Goal: Task Accomplishment & Management: Manage account settings

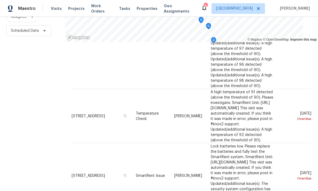
scroll to position [352, 0]
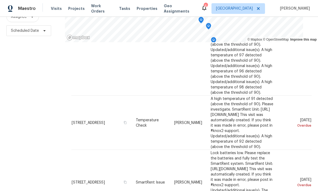
click at [0, 0] on icon at bounding box center [0, 0] width 0 height 0
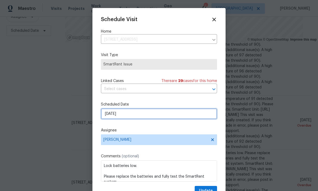
click at [151, 116] on input "8/24/2025" at bounding box center [159, 113] width 116 height 11
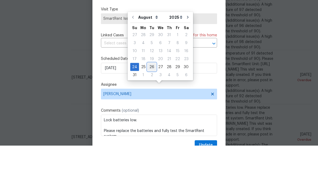
click at [152, 108] on div "26" at bounding box center [152, 111] width 9 height 7
type input "[DATE]"
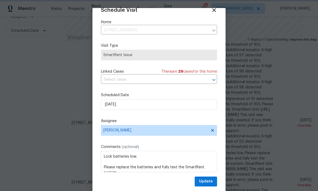
scroll to position [10, 0]
click at [207, 181] on span "Update" at bounding box center [206, 181] width 14 height 7
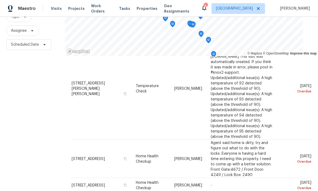
scroll to position [475, 0]
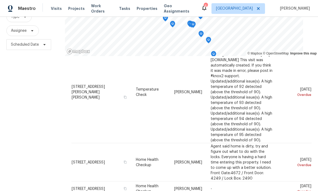
click at [31, 107] on div "Filters Reset ​ Type Assignee Scheduled Date" at bounding box center [32, 92] width 65 height 232
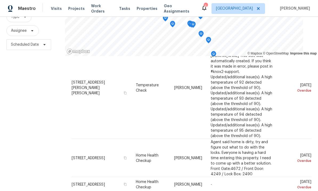
scroll to position [483, 0]
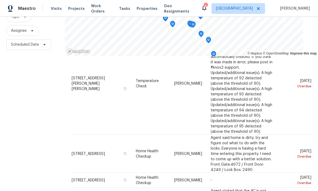
click at [0, 0] on icon at bounding box center [0, 0] width 0 height 0
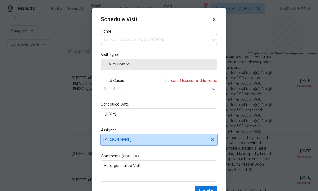
click at [151, 136] on span "[PERSON_NAME]" at bounding box center [159, 139] width 116 height 11
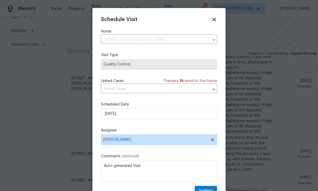
scroll to position [20, 0]
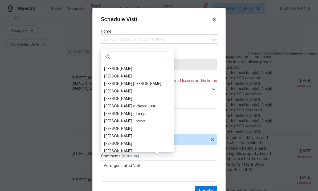
click at [193, 50] on div "Schedule Visit Home 7840 Hillary Dr, West Hills, CA 91304 ​ Visit Type Quality …" at bounding box center [159, 106] width 116 height 179
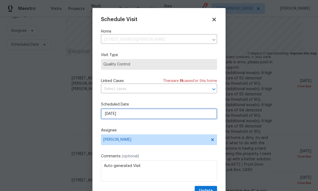
click at [151, 116] on input "[DATE]" at bounding box center [159, 113] width 116 height 11
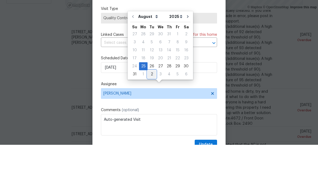
click at [149, 116] on div "2" at bounding box center [152, 119] width 9 height 7
type input "9/2/2025"
select select "8"
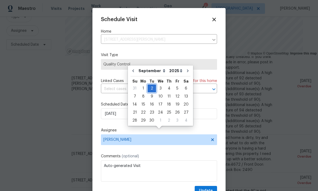
click at [152, 84] on div "2" at bounding box center [152, 87] width 9 height 7
click at [177, 125] on div "Schedule Visit Home 7840 Hillary Dr, West Hills, CA 91304 ​ Visit Type Quality …" at bounding box center [159, 106] width 116 height 179
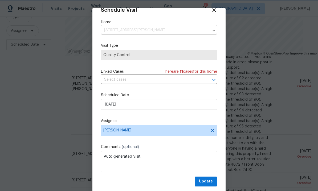
scroll to position [10, 0]
click at [209, 179] on span "Update" at bounding box center [206, 181] width 14 height 7
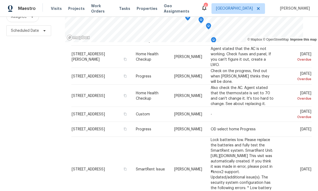
scroll to position [611, 0]
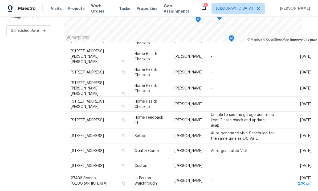
scroll to position [45, 0]
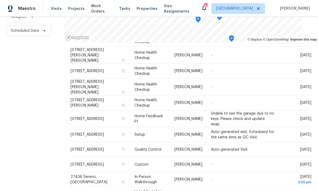
click at [0, 0] on icon at bounding box center [0, 0] width 0 height 0
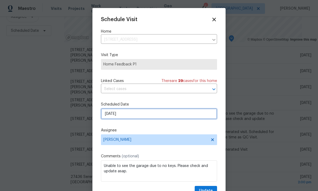
click at [153, 114] on input "[DATE]" at bounding box center [159, 113] width 116 height 11
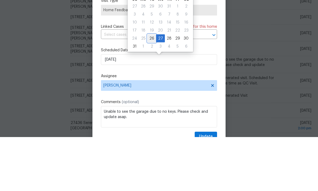
click at [153, 88] on div "26" at bounding box center [152, 91] width 9 height 7
type input "[DATE]"
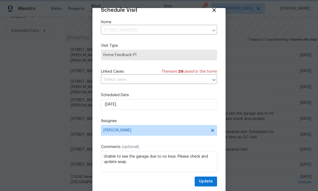
scroll to position [10, 0]
click at [208, 183] on span "Update" at bounding box center [206, 181] width 14 height 7
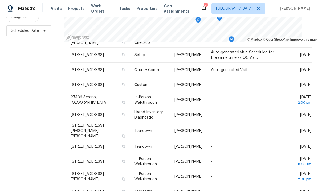
scroll to position [106, 0]
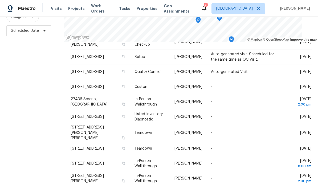
click at [0, 0] on icon at bounding box center [0, 0] width 0 height 0
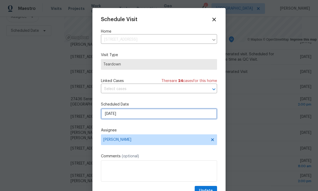
click at [148, 117] on input "[DATE]" at bounding box center [159, 113] width 116 height 11
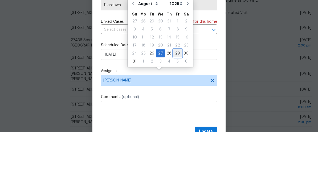
click at [174, 108] on div "29" at bounding box center [177, 111] width 9 height 7
type input "8/29/2025"
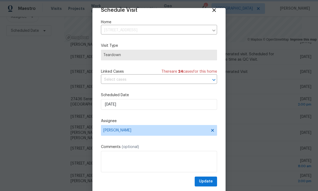
scroll to position [10, 0]
click at [209, 181] on span "Update" at bounding box center [206, 181] width 14 height 7
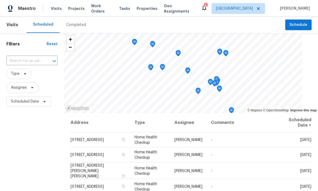
scroll to position [0, 0]
click at [301, 22] on span "Schedule" at bounding box center [299, 25] width 18 height 7
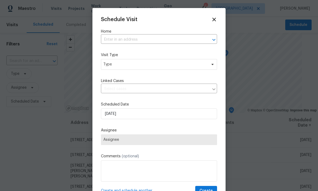
click at [162, 41] on input "text" at bounding box center [151, 39] width 101 height 8
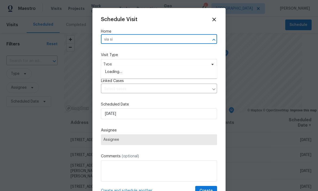
type input "via sis"
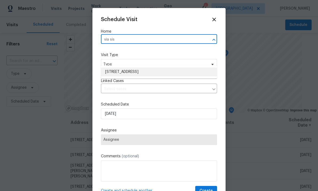
click at [142, 67] on li "[STREET_ADDRESS]" at bounding box center [159, 71] width 116 height 9
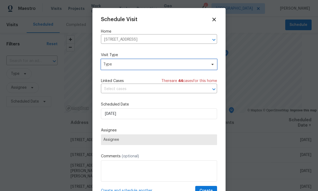
click at [200, 63] on span "Type" at bounding box center [155, 64] width 104 height 5
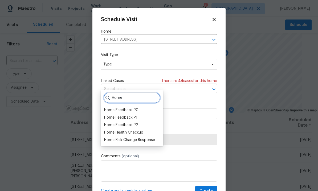
type input "Home"
click at [139, 130] on div "Home Health Checkup" at bounding box center [123, 132] width 39 height 5
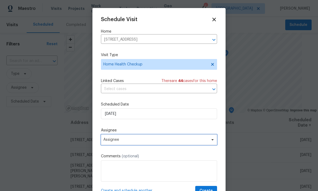
click at [174, 139] on span "Assignee" at bounding box center [155, 139] width 104 height 4
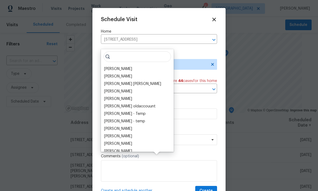
click at [132, 66] on div "[PERSON_NAME]" at bounding box center [118, 68] width 28 height 5
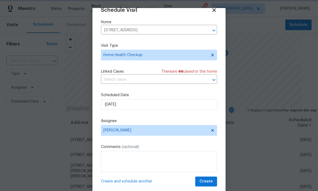
scroll to position [10, 0]
click at [209, 181] on span "Create" at bounding box center [206, 181] width 13 height 7
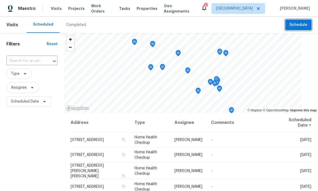
click at [300, 26] on span "Schedule" at bounding box center [299, 25] width 18 height 7
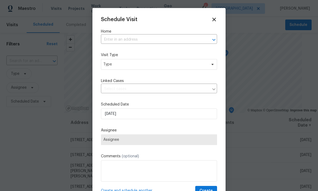
click at [176, 37] on input "text" at bounding box center [151, 39] width 101 height 8
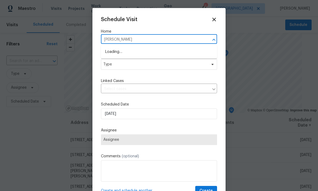
type input "ojai"
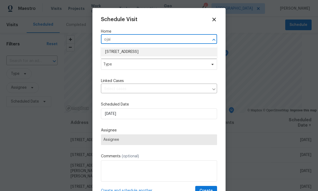
click at [149, 51] on li "7323 Ojai Dr, Palmdale, CA 93551" at bounding box center [159, 51] width 116 height 9
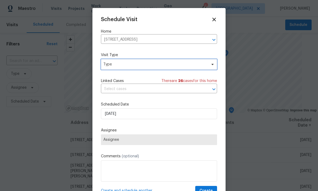
click at [195, 66] on span "Type" at bounding box center [155, 64] width 104 height 5
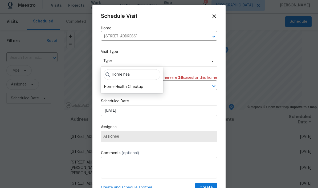
scroll to position [3, 0]
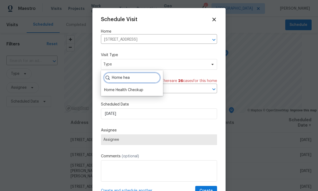
type input "Home hea"
click at [141, 88] on div "Home Health Checkup" at bounding box center [123, 89] width 39 height 5
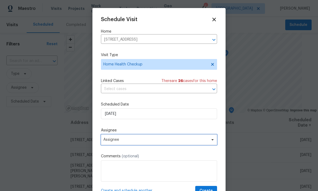
click at [158, 141] on span "Assignee" at bounding box center [155, 139] width 104 height 4
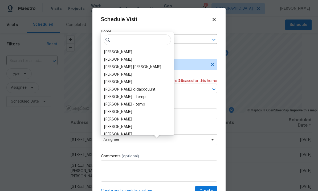
click at [125, 49] on div "[PERSON_NAME]" at bounding box center [118, 51] width 28 height 5
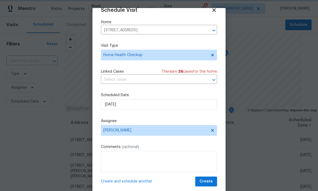
scroll to position [10, 0]
click at [206, 180] on span "Create" at bounding box center [206, 181] width 13 height 7
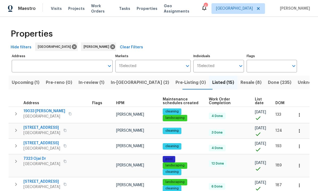
click at [241, 82] on span "Resale (8)" at bounding box center [251, 82] width 21 height 7
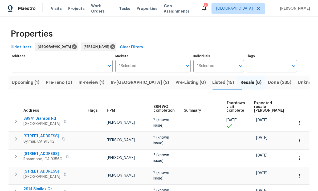
click at [24, 79] on span "Upcoming (1)" at bounding box center [26, 82] width 28 height 7
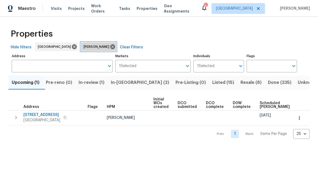
click at [110, 49] on icon at bounding box center [112, 46] width 5 height 5
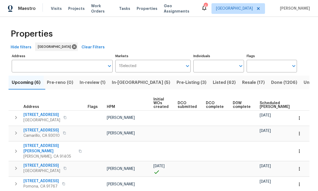
click at [213, 65] on input "text" at bounding box center [214, 66] width 42 height 13
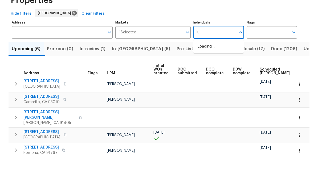
type input "luis"
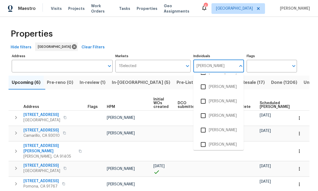
scroll to position [27, 0]
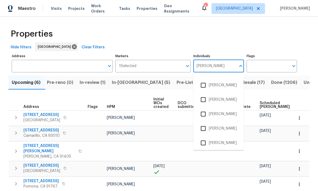
click at [203, 137] on input "checkbox" at bounding box center [203, 142] width 11 height 11
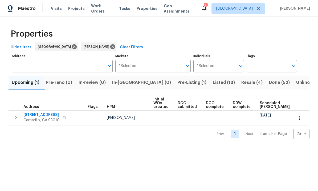
click at [174, 88] on button "Pre-Listing (1)" at bounding box center [191, 82] width 35 height 14
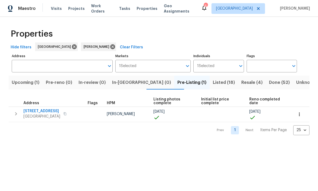
click at [213, 82] on span "Listed (18)" at bounding box center [224, 82] width 22 height 7
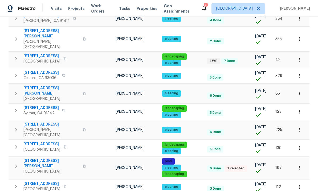
scroll to position [232, 0]
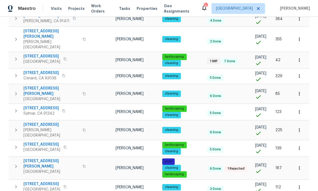
click at [102, 156] on td at bounding box center [102, 167] width 24 height 23
click at [46, 158] on span "1908 Hazel Nut Ct" at bounding box center [51, 163] width 56 height 11
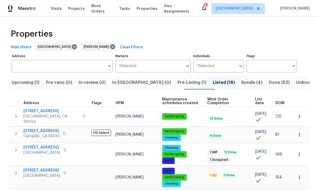
scroll to position [0, 0]
click at [109, 42] on div "Luis Pedro Ocampo Alvizuris" at bounding box center [98, 46] width 35 height 9
click at [115, 44] on icon at bounding box center [112, 46] width 5 height 5
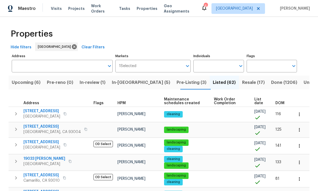
click at [223, 63] on input "text" at bounding box center [214, 66] width 42 height 13
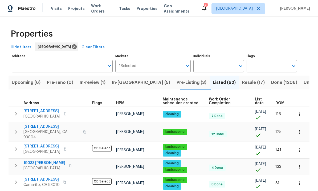
click at [219, 64] on input "Individuals" at bounding box center [214, 66] width 42 height 13
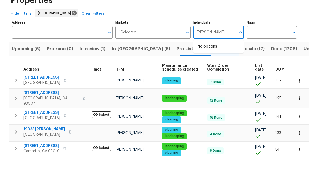
type input "frank"
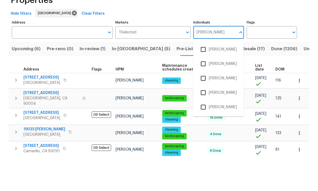
scroll to position [20, 0]
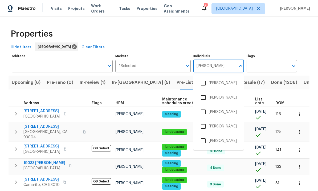
click at [204, 135] on input "checkbox" at bounding box center [203, 140] width 11 height 11
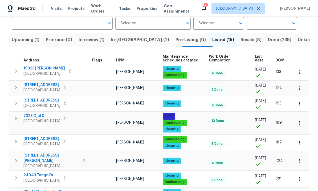
scroll to position [42, 0]
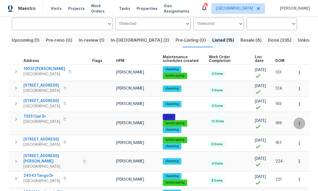
click at [303, 122] on button "button" at bounding box center [300, 123] width 12 height 12
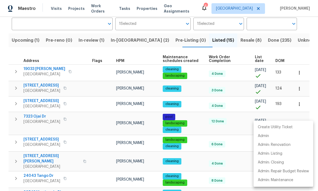
click at [204, 123] on div at bounding box center [159, 95] width 318 height 191
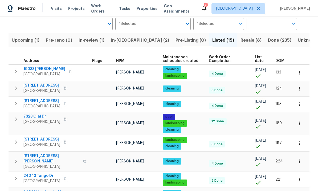
click at [144, 119] on td "[PERSON_NAME]" at bounding box center [137, 123] width 47 height 23
click at [200, 121] on div "landscaping" at bounding box center [184, 123] width 42 height 6
click at [42, 114] on span "7323 Ojai Dr" at bounding box center [41, 116] width 37 height 5
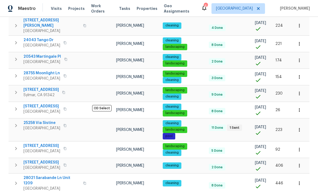
scroll to position [177, 0]
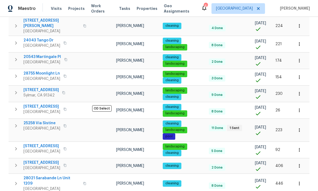
click at [46, 120] on span "25258 Via Sistine" at bounding box center [41, 122] width 37 height 5
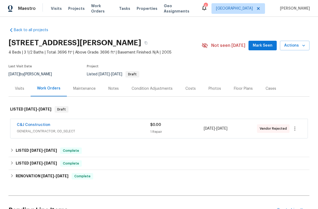
click at [88, 91] on div "Maintenance" at bounding box center [84, 88] width 22 height 5
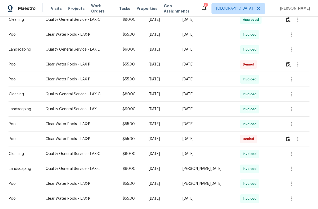
scroll to position [280, 0]
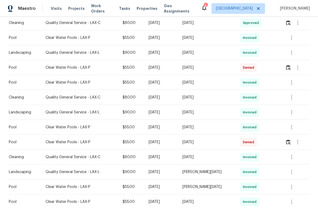
click at [217, 70] on div "Mon, Jul 28 2025" at bounding box center [207, 67] width 49 height 5
click at [250, 70] on span "Denied" at bounding box center [249, 67] width 13 height 5
click at [252, 69] on span "Denied" at bounding box center [249, 67] width 13 height 5
click at [300, 70] on icon "button" at bounding box center [298, 67] width 6 height 6
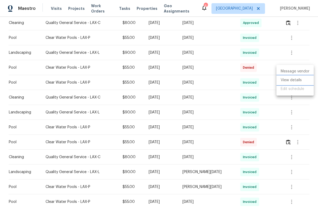
click at [288, 81] on li "View details" at bounding box center [295, 80] width 37 height 9
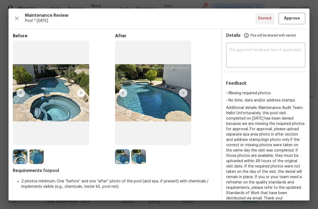
scroll to position [0, 0]
click at [293, 19] on span "Approve" at bounding box center [292, 18] width 16 height 7
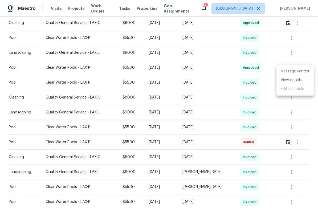
click at [46, 25] on div at bounding box center [159, 104] width 318 height 209
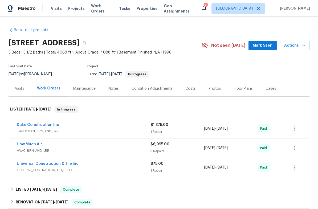
click at [90, 91] on div "Maintenance" at bounding box center [84, 88] width 22 height 5
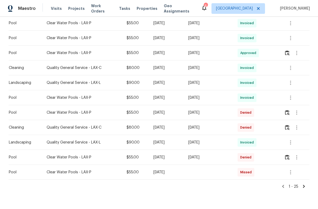
scroll to position [309, 0]
click at [203, 115] on div "Wed, Jul 02 2025" at bounding box center [208, 112] width 41 height 5
click at [216, 109] on td "Wed, Jul 02 2025" at bounding box center [208, 113] width 49 height 15
click at [300, 114] on icon "button" at bounding box center [297, 113] width 6 height 6
click at [293, 122] on li "View details" at bounding box center [295, 122] width 37 height 9
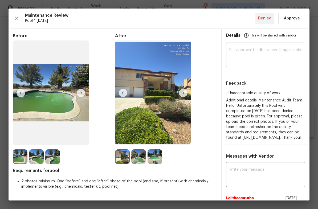
scroll to position [0, 0]
click at [296, 19] on span "Approve" at bounding box center [292, 18] width 16 height 7
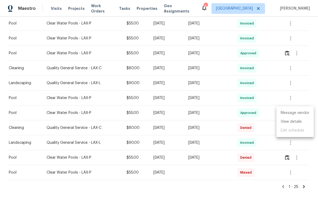
click at [231, 128] on div at bounding box center [159, 104] width 318 height 209
click at [303, 127] on button "button" at bounding box center [296, 128] width 13 height 13
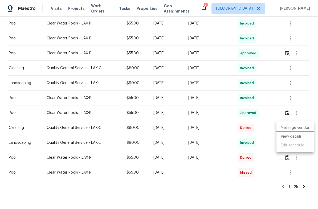
click at [295, 137] on li "View details" at bounding box center [295, 136] width 37 height 9
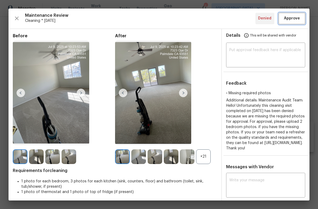
click at [297, 18] on span "Approve" at bounding box center [292, 18] width 16 height 7
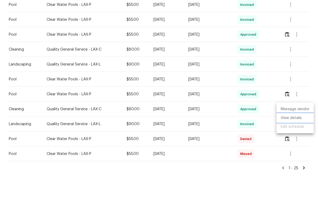
scroll to position [13, 0]
click at [240, 160] on div at bounding box center [159, 104] width 318 height 209
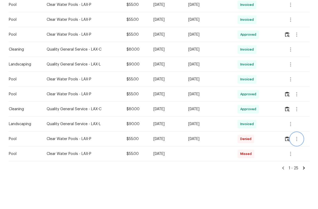
click at [299, 155] on icon "button" at bounding box center [297, 158] width 6 height 6
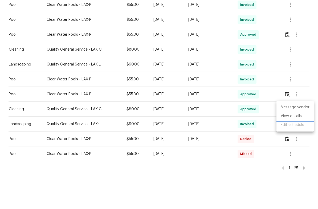
click at [296, 131] on li "View details" at bounding box center [295, 135] width 37 height 9
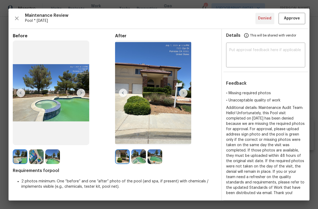
scroll to position [0, 0]
click at [294, 19] on span "Approve" at bounding box center [292, 18] width 16 height 7
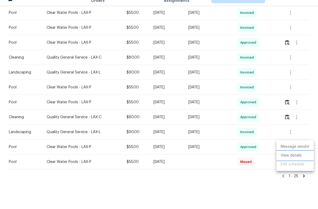
scroll to position [13, 0]
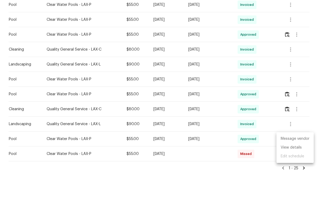
click at [211, 173] on div at bounding box center [159, 104] width 318 height 209
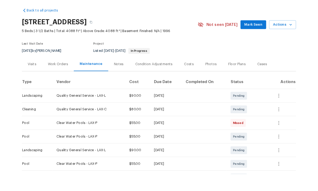
scroll to position [20, 0]
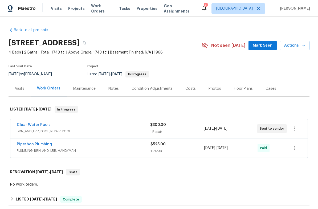
click at [86, 87] on div "Maintenance" at bounding box center [84, 88] width 22 height 5
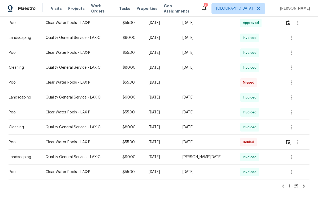
scroll to position [309, 0]
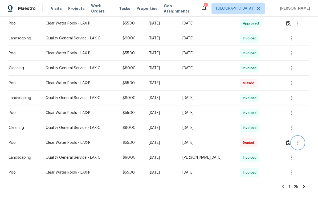
click at [301, 142] on icon "button" at bounding box center [298, 143] width 6 height 6
click at [292, 150] on li "View details" at bounding box center [295, 151] width 37 height 9
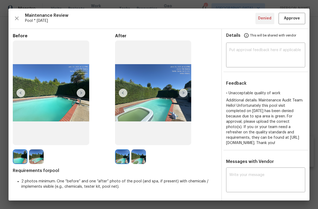
scroll to position [0, 0]
click at [297, 16] on span "Approve" at bounding box center [292, 18] width 16 height 7
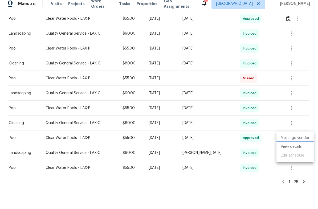
scroll to position [13, 0]
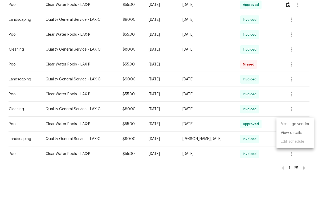
click at [218, 173] on div at bounding box center [159, 104] width 318 height 209
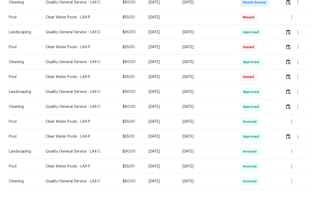
scroll to position [159, 0]
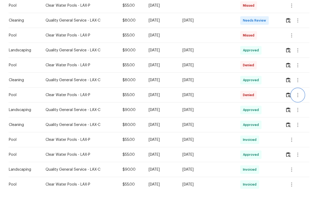
click at [298, 112] on icon "button" at bounding box center [297, 114] width 1 height 4
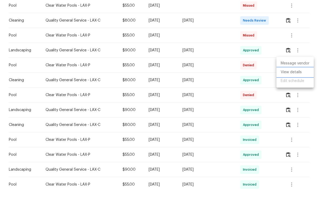
click at [293, 87] on li "View details" at bounding box center [295, 91] width 37 height 9
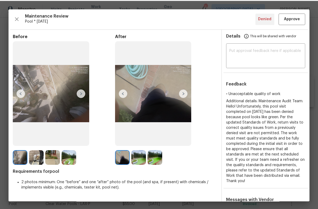
scroll to position [0, 0]
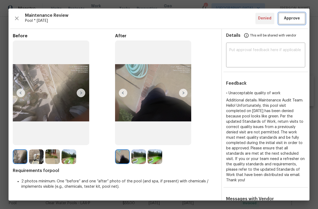
click at [295, 17] on span "Approve" at bounding box center [292, 18] width 16 height 7
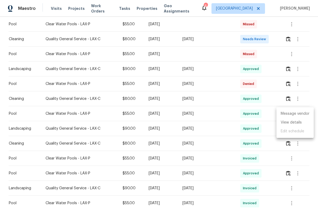
click at [298, 83] on div at bounding box center [159, 104] width 318 height 209
click at [298, 86] on icon "button" at bounding box center [298, 84] width 6 height 6
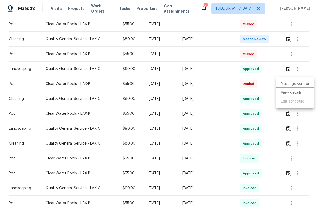
click at [297, 93] on li "View details" at bounding box center [295, 92] width 37 height 9
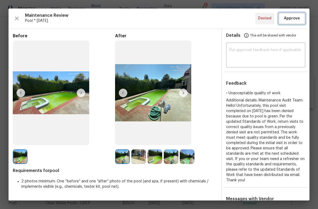
click at [296, 16] on span "Approve" at bounding box center [292, 18] width 16 height 7
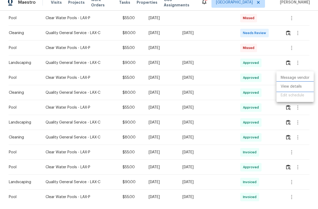
scroll to position [13, 0]
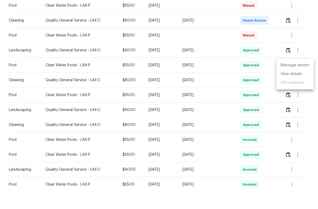
click at [50, 21] on div at bounding box center [159, 104] width 318 height 209
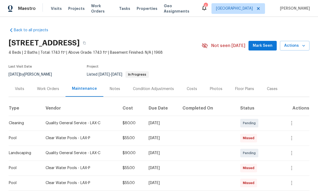
scroll to position [0, 0]
click at [97, 11] on span "Work Orders" at bounding box center [102, 8] width 22 height 11
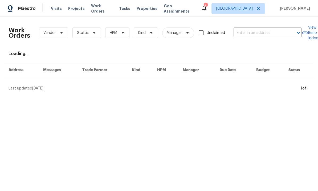
click at [265, 34] on input "text" at bounding box center [260, 33] width 53 height 8
type input "25258"
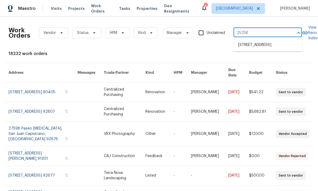
click at [253, 46] on li "[STREET_ADDRESS]" at bounding box center [268, 45] width 68 height 9
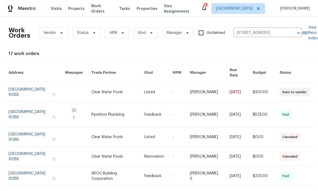
click at [211, 82] on link at bounding box center [210, 91] width 40 height 19
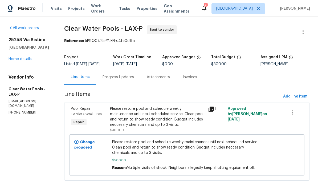
scroll to position [5, 0]
click at [23, 57] on link "Home details" at bounding box center [20, 59] width 23 height 4
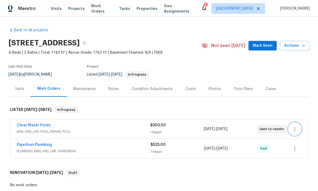
click at [296, 126] on icon "button" at bounding box center [295, 129] width 6 height 6
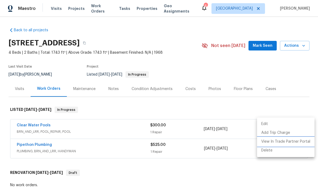
click at [296, 139] on li "View In Trade Partner Portal" at bounding box center [286, 141] width 58 height 9
click at [246, 60] on div at bounding box center [159, 95] width 318 height 191
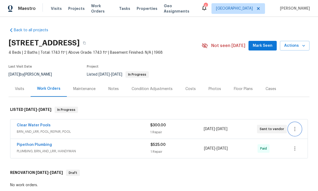
click at [296, 126] on icon "button" at bounding box center [295, 129] width 6 height 6
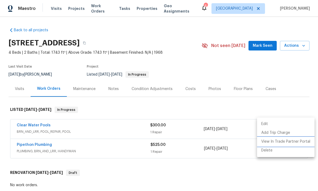
click at [292, 141] on li "View In Trade Partner Portal" at bounding box center [286, 141] width 58 height 9
